Goal: Task Accomplishment & Management: Manage account settings

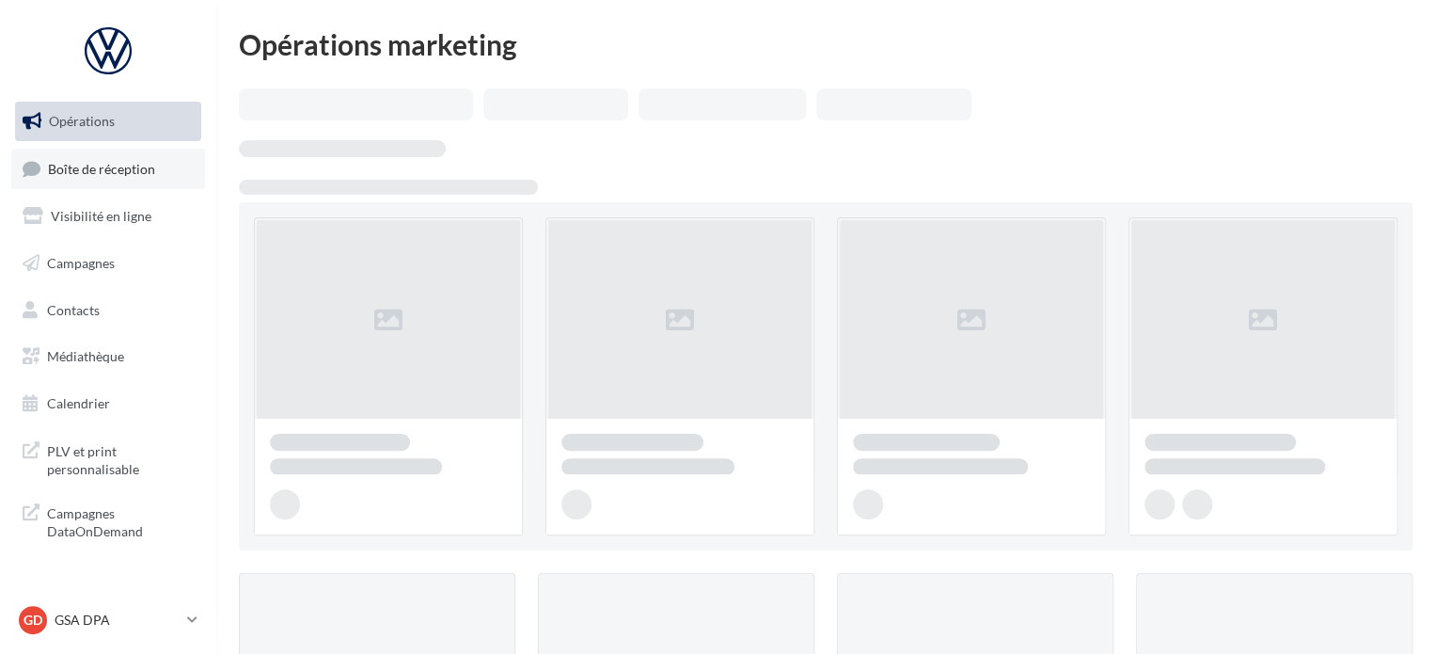
click at [76, 162] on span "Boîte de réception" at bounding box center [101, 168] width 107 height 16
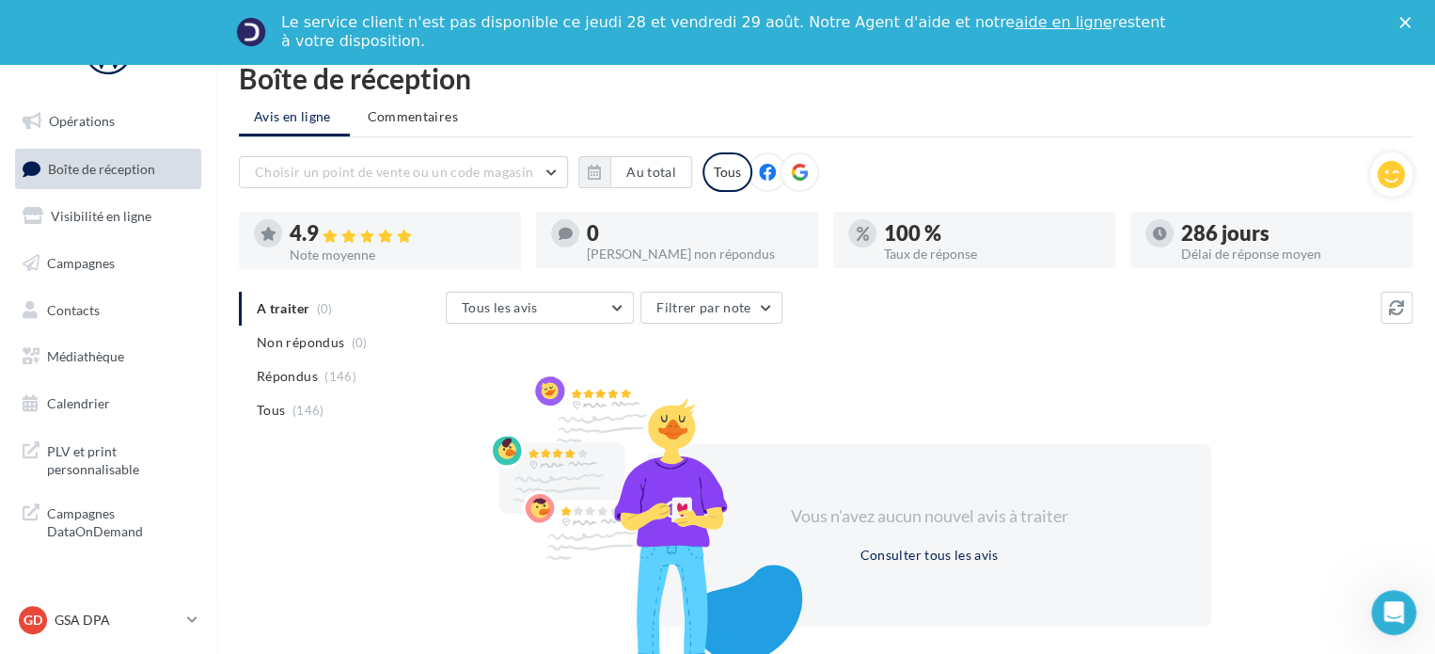
click at [1411, 19] on icon "Fermer" at bounding box center [1405, 22] width 11 height 11
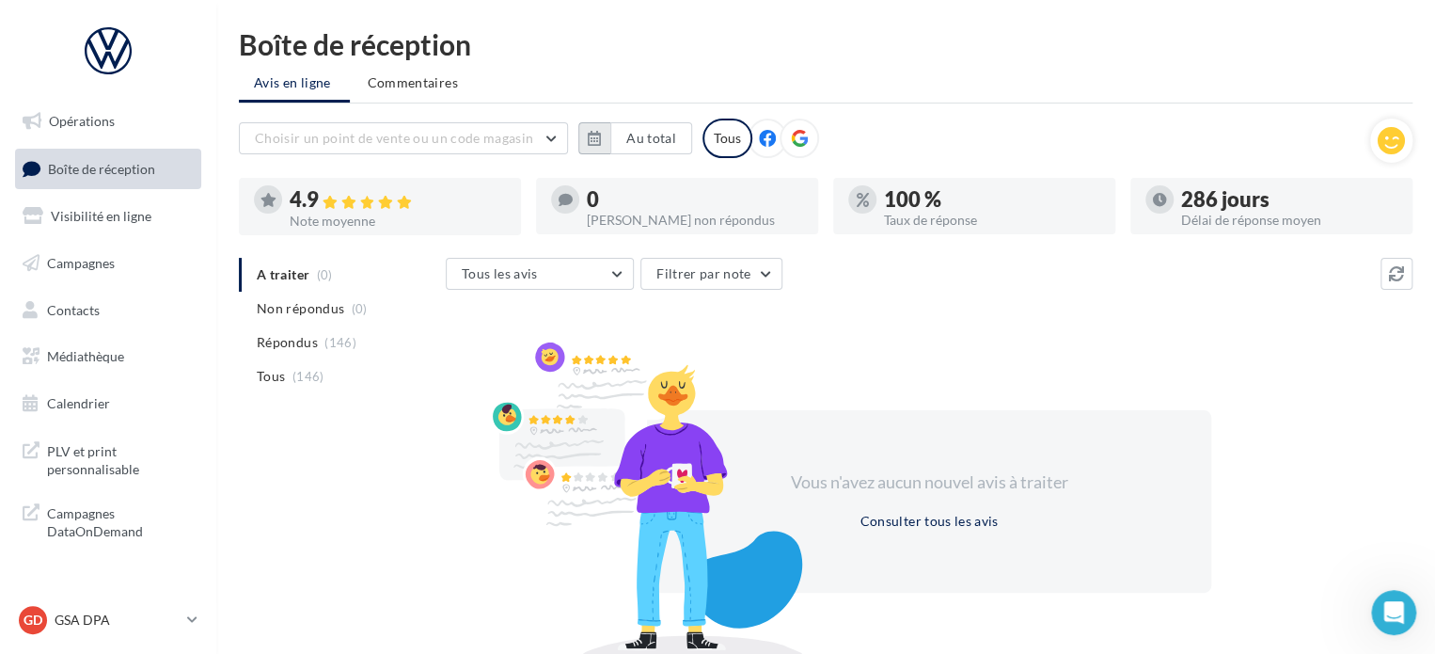
click at [595, 131] on icon "button" at bounding box center [594, 138] width 13 height 15
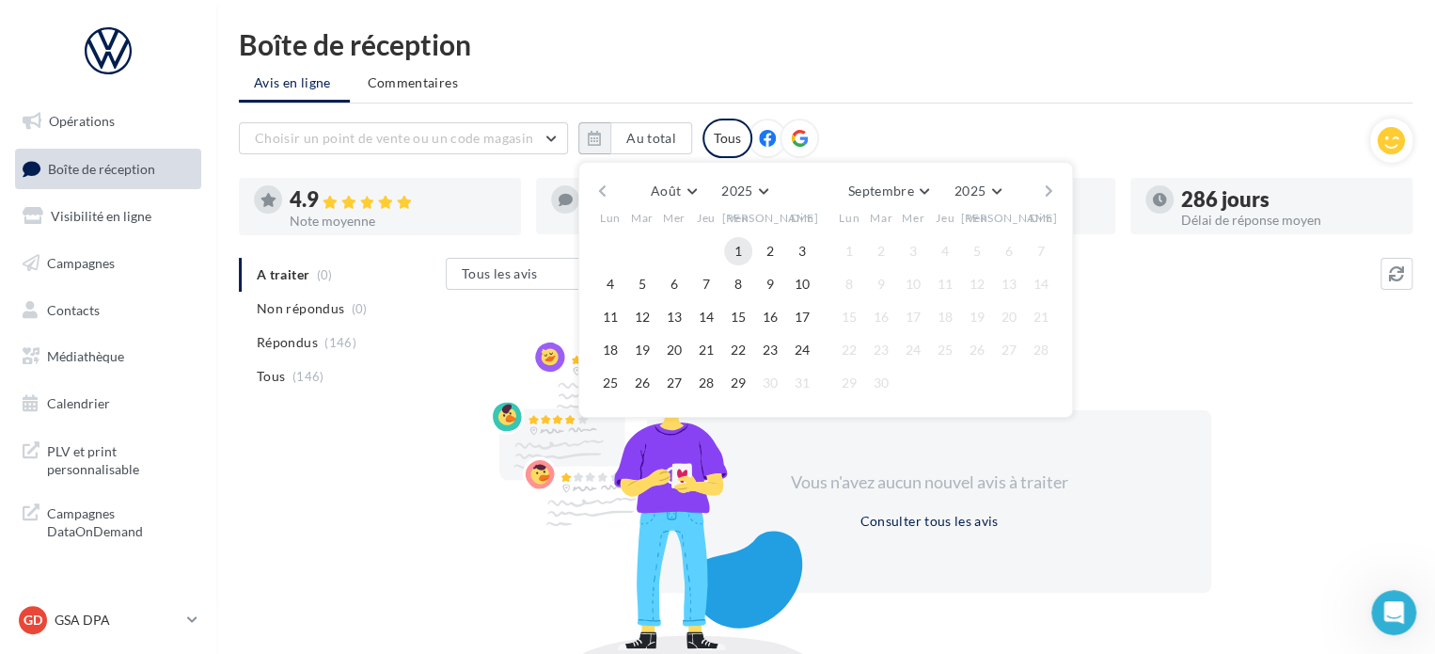
click at [737, 254] on button "1" at bounding box center [738, 251] width 28 height 28
click at [738, 383] on button "29" at bounding box center [738, 383] width 28 height 28
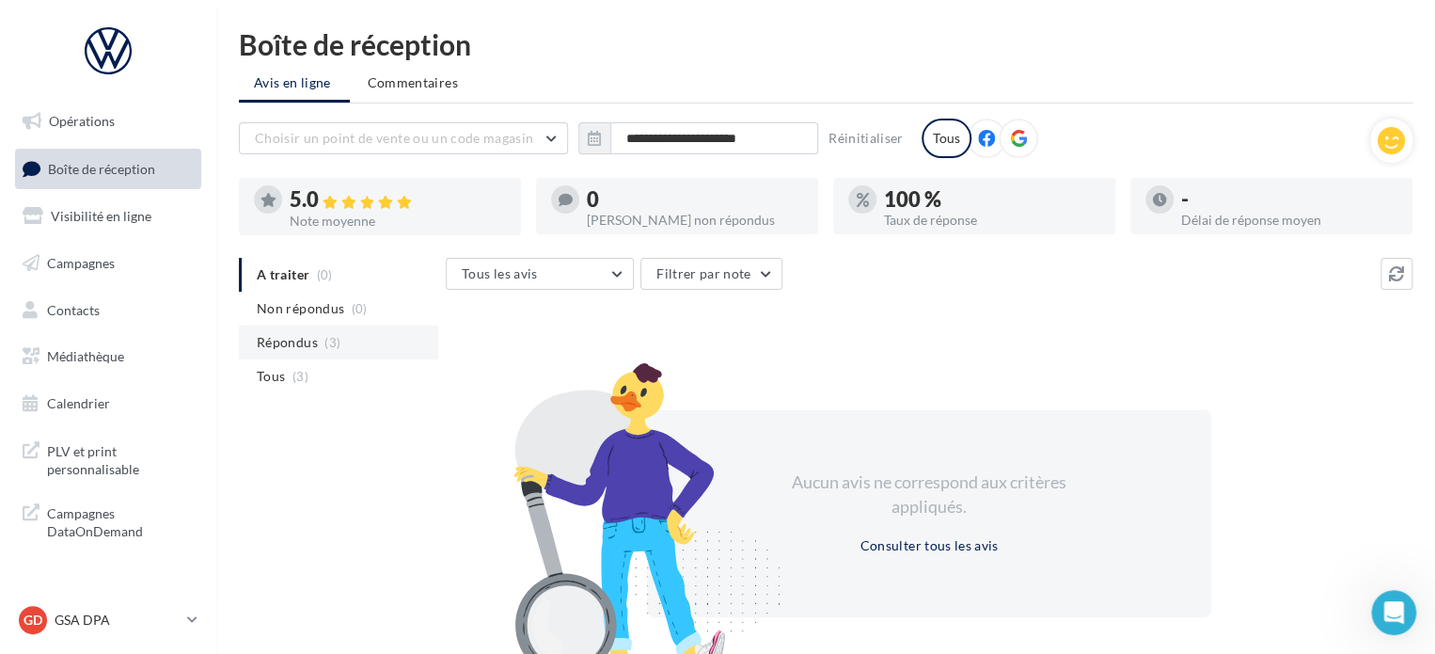
click at [303, 336] on span "Répondus" at bounding box center [287, 342] width 61 height 19
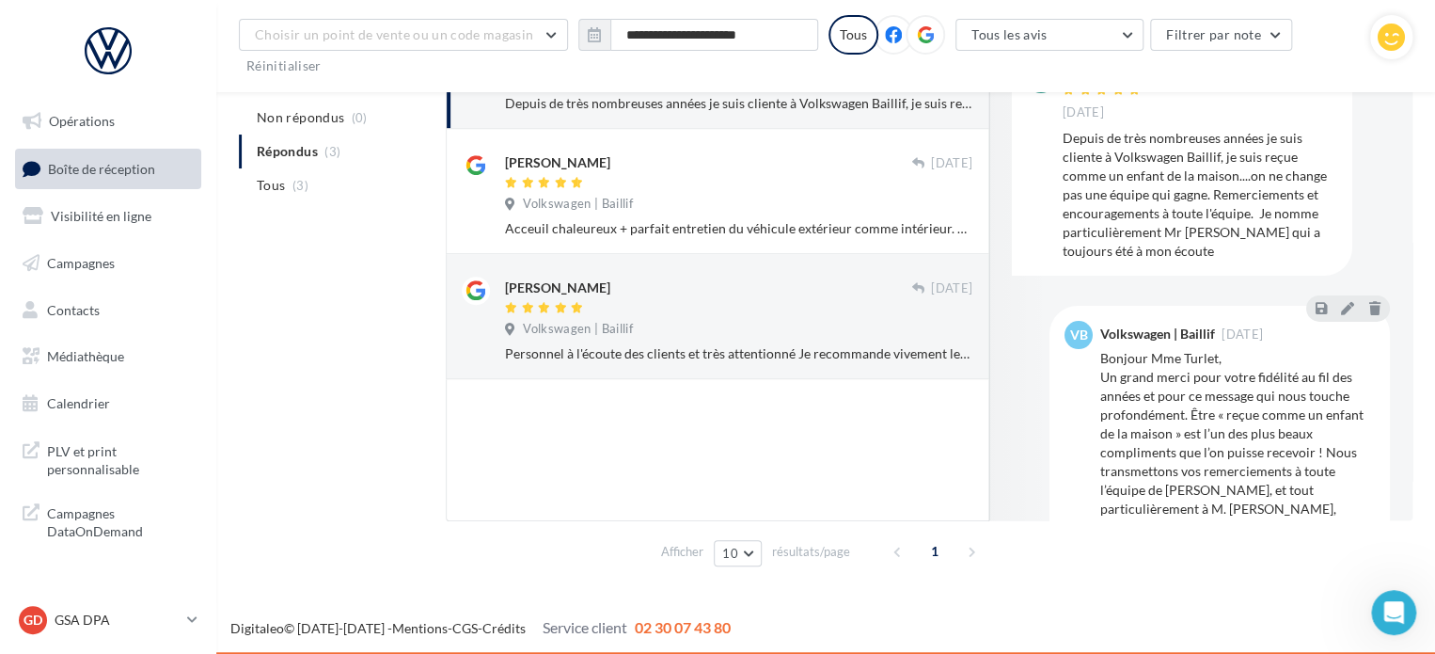
click at [661, 461] on div at bounding box center [718, 450] width 544 height 142
